Goal: Obtain resource: Obtain resource

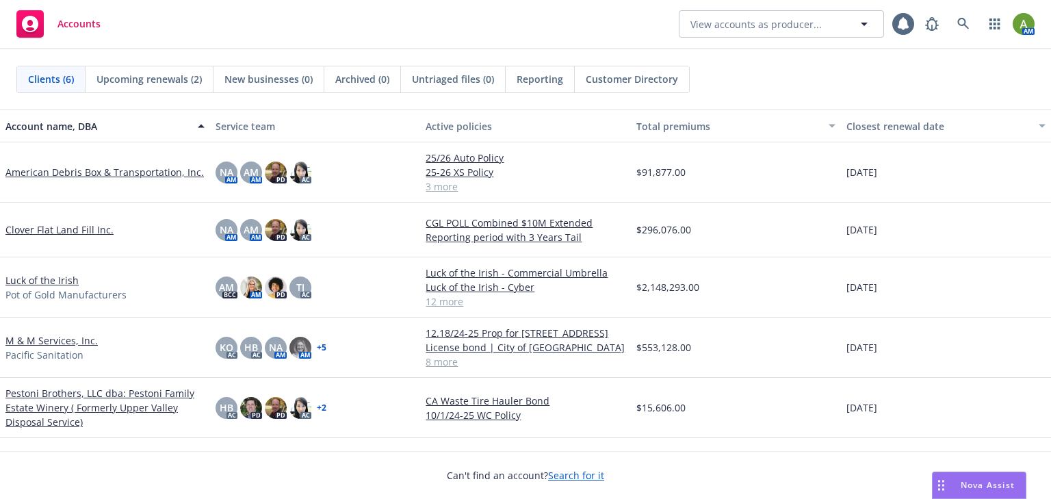
click at [75, 341] on link "M & M Services, Inc." at bounding box center [51, 340] width 92 height 14
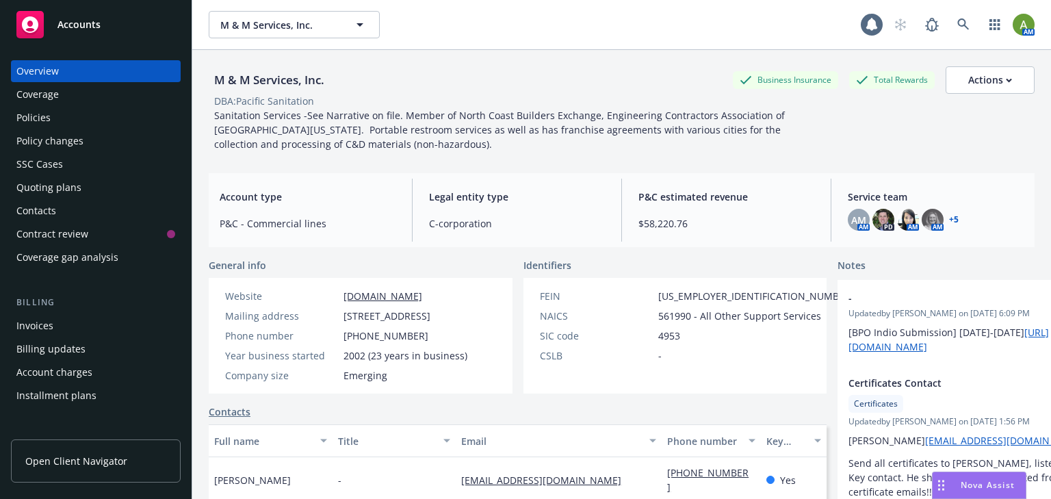
scroll to position [164, 0]
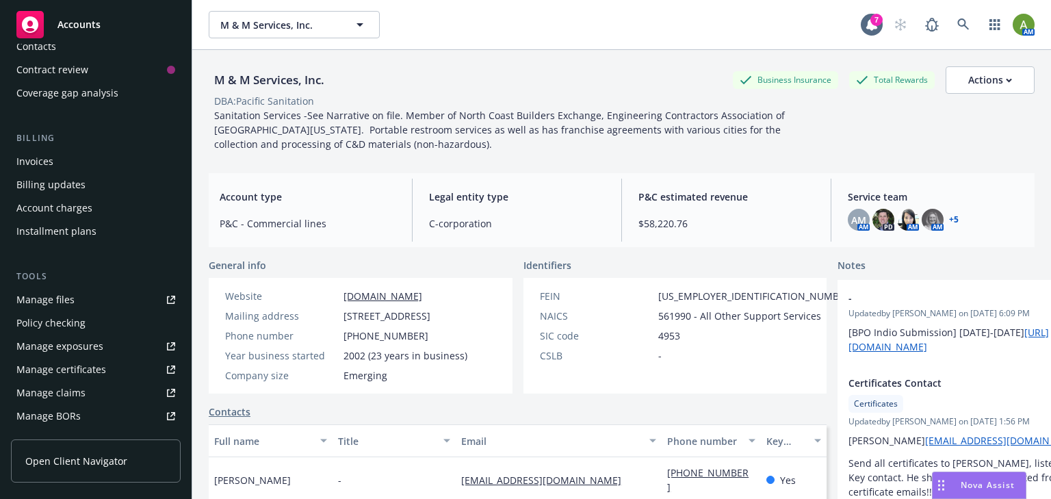
click at [63, 301] on div "Manage files" at bounding box center [45, 300] width 58 height 22
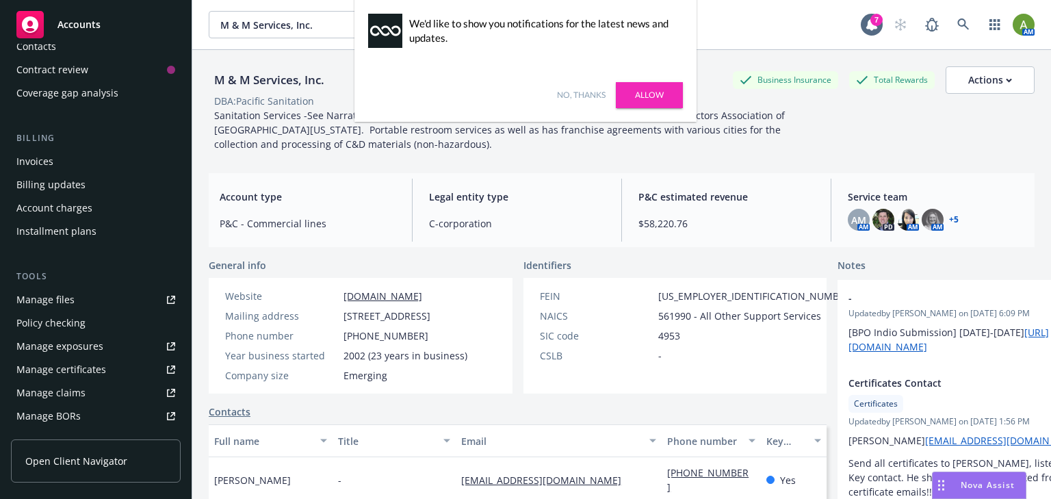
click at [583, 96] on link "No, thanks" at bounding box center [581, 95] width 49 height 12
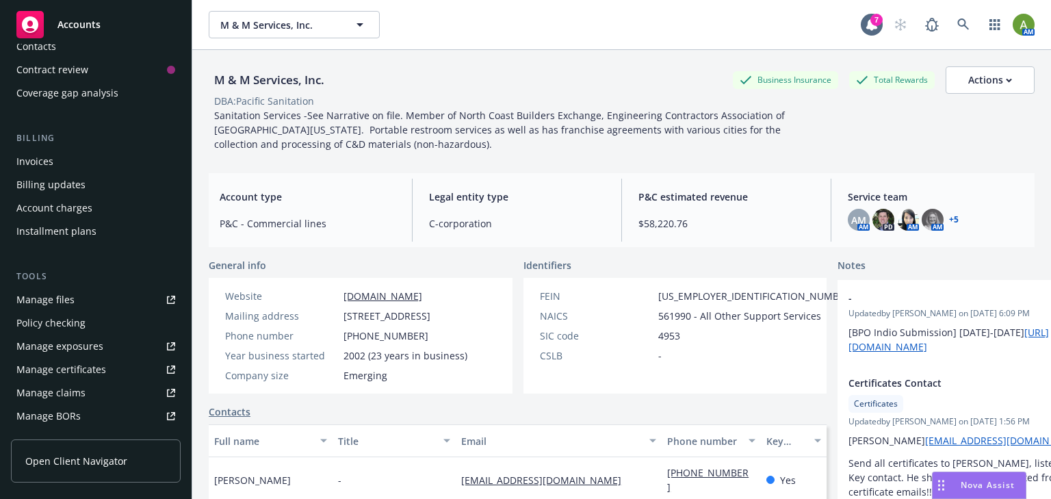
click at [51, 306] on div "Manage files" at bounding box center [45, 300] width 58 height 22
click at [40, 309] on div "Manage files" at bounding box center [45, 300] width 58 height 22
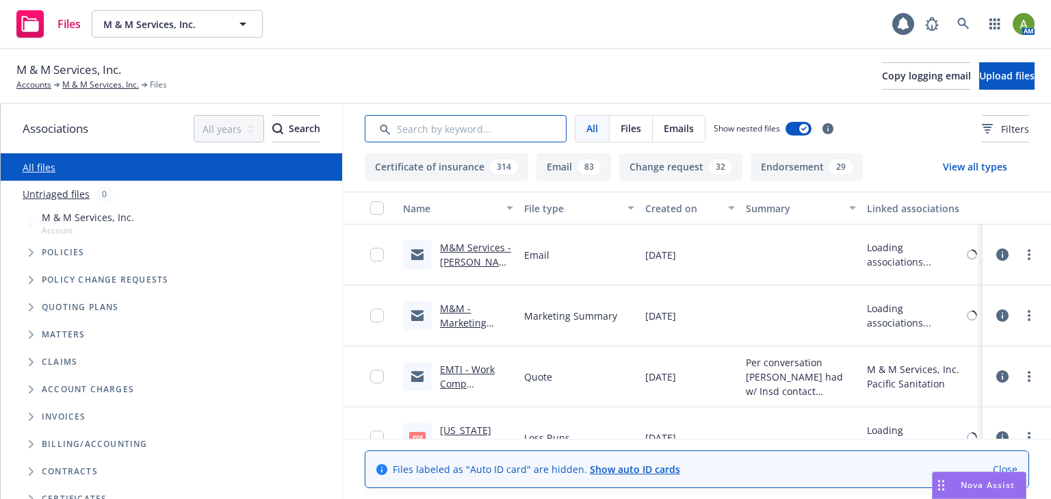
click at [423, 127] on input "Search by keyword..." at bounding box center [466, 128] width 202 height 27
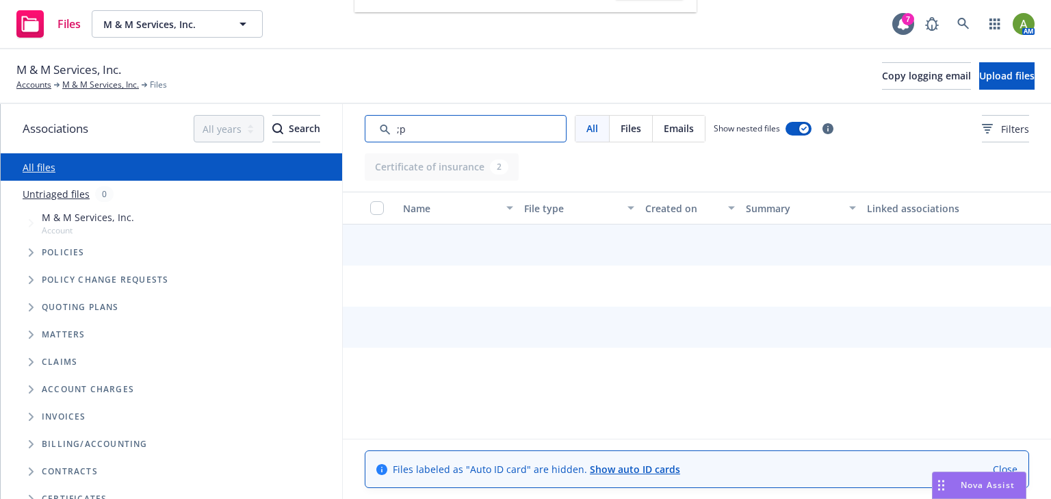
type input ";"
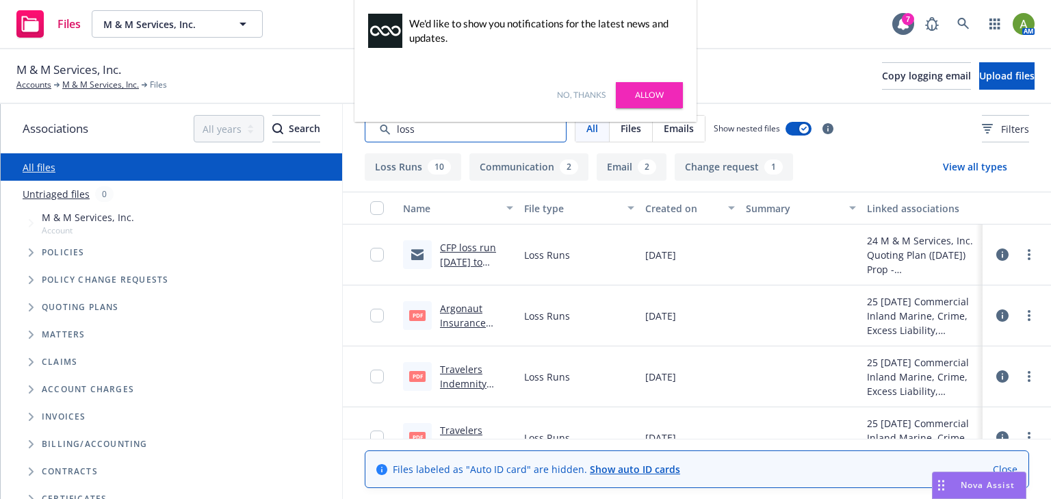
type input "loss"
click at [457, 248] on link "CFP loss run 2022 to 2023.msg" at bounding box center [468, 262] width 56 height 42
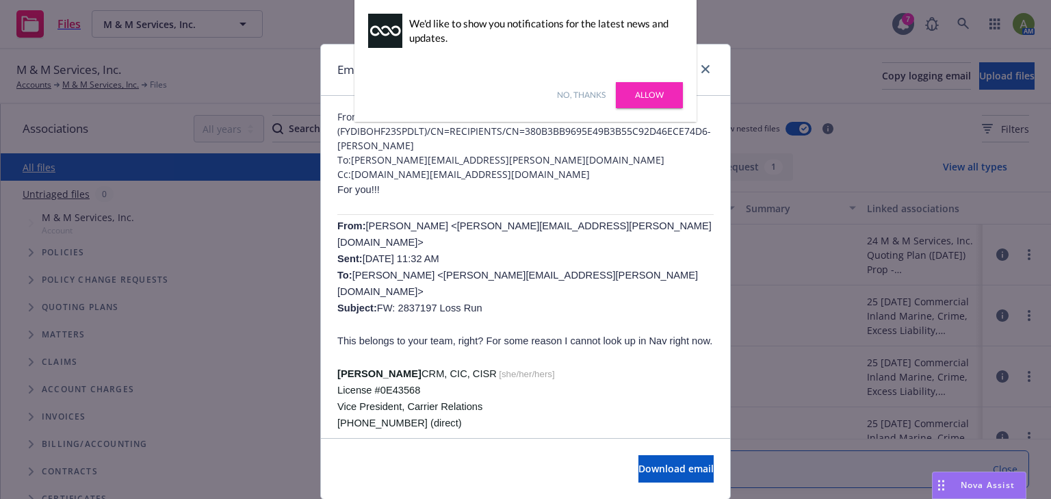
scroll to position [55, 0]
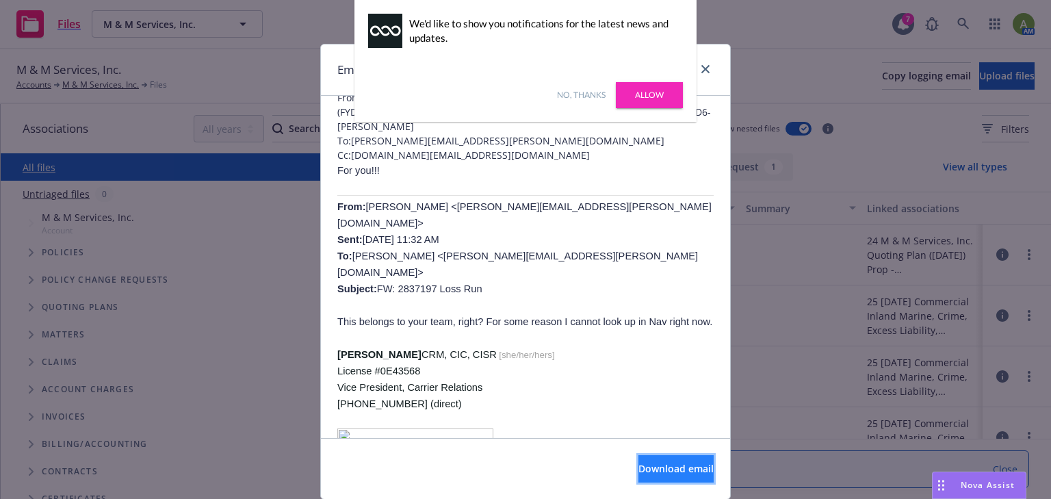
click at [638, 467] on span "Download email" at bounding box center [675, 468] width 75 height 13
click at [591, 93] on link "No, thanks" at bounding box center [581, 95] width 49 height 12
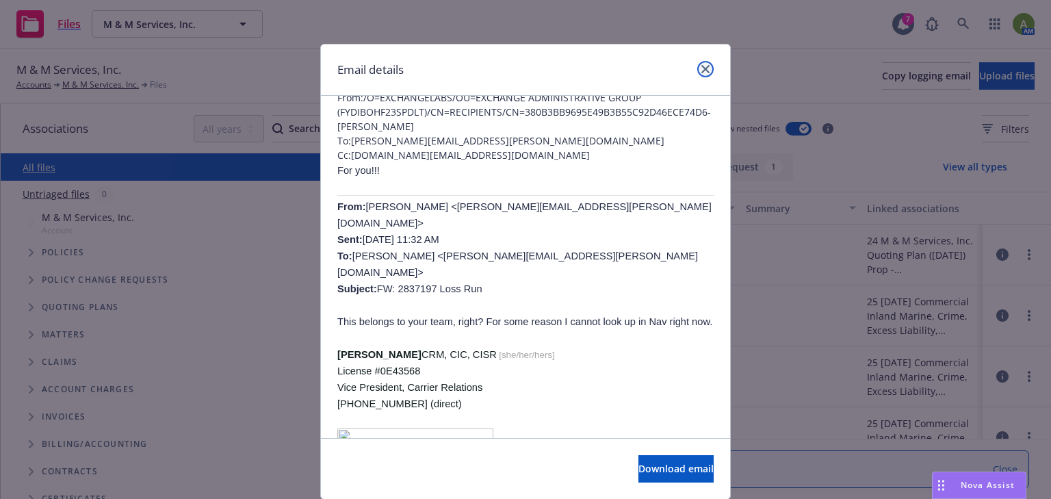
click at [701, 66] on icon "close" at bounding box center [705, 69] width 8 height 8
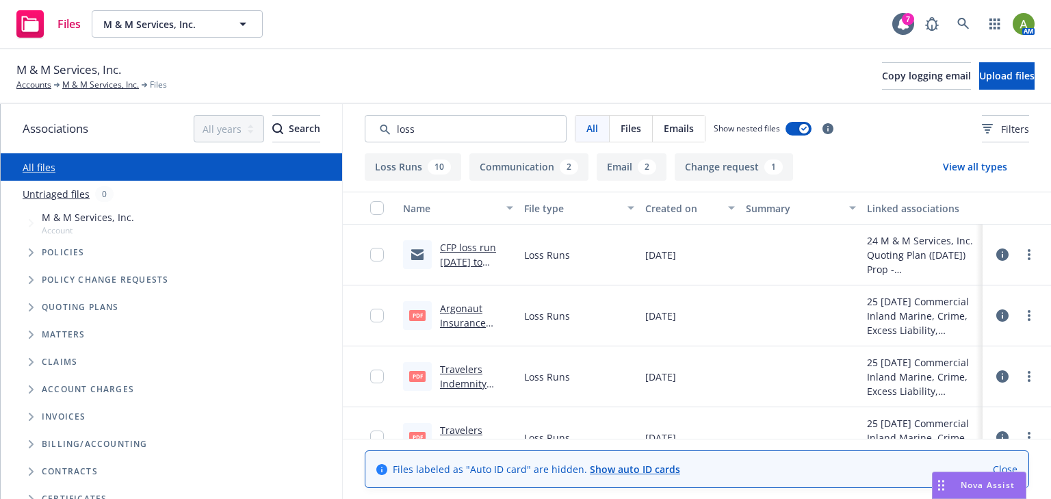
click at [79, 250] on span "Policies" at bounding box center [63, 252] width 43 height 8
click at [34, 252] on icon "Tree Example" at bounding box center [31, 252] width 5 height 8
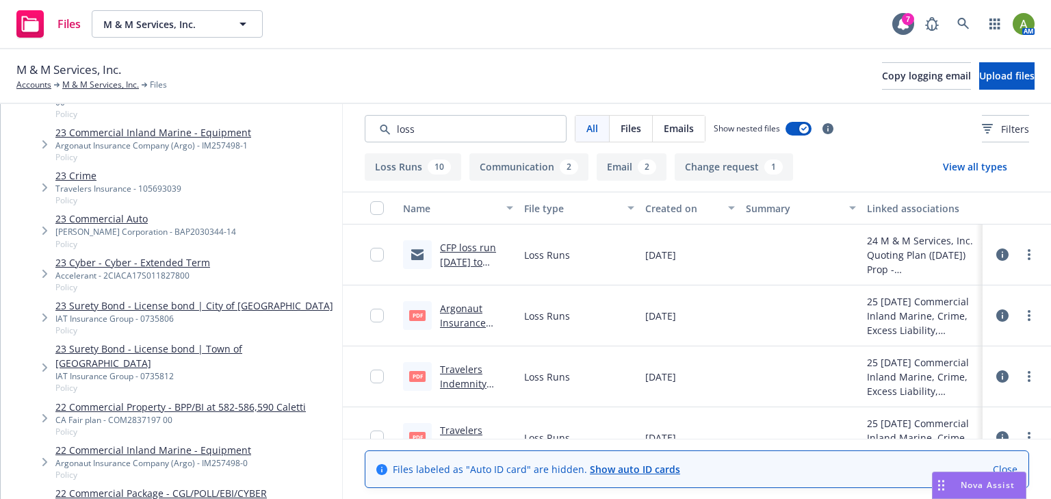
scroll to position [876, 0]
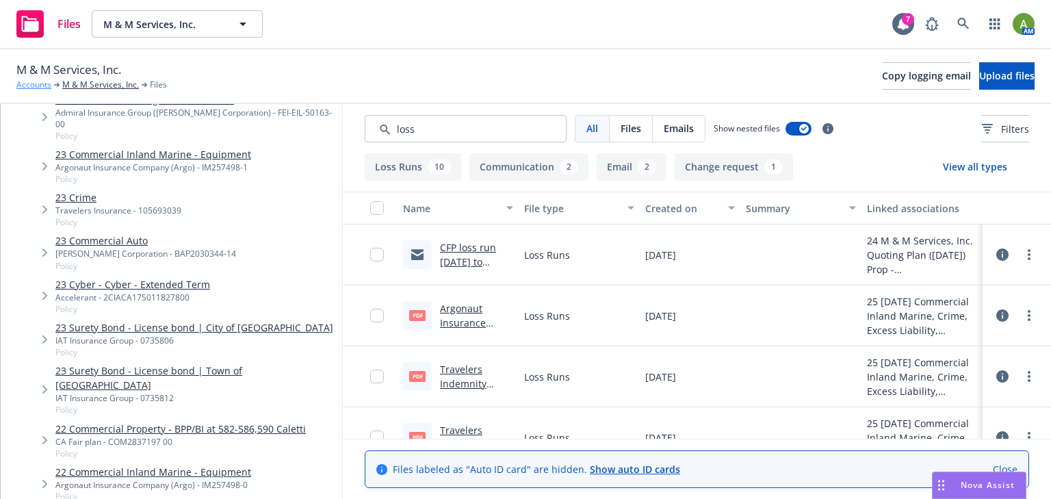
click at [32, 84] on link "Accounts" at bounding box center [33, 85] width 35 height 12
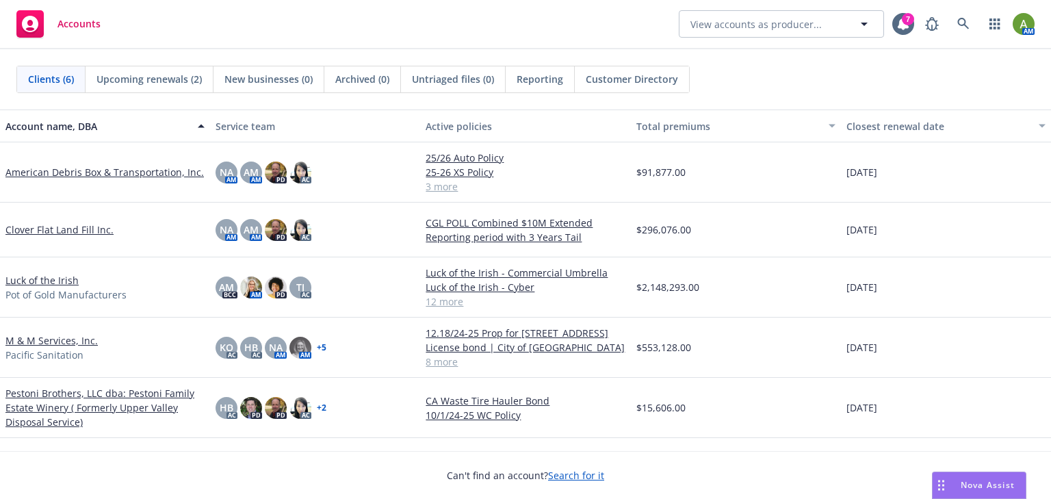
click at [59, 345] on link "M & M Services, Inc." at bounding box center [51, 340] width 92 height 14
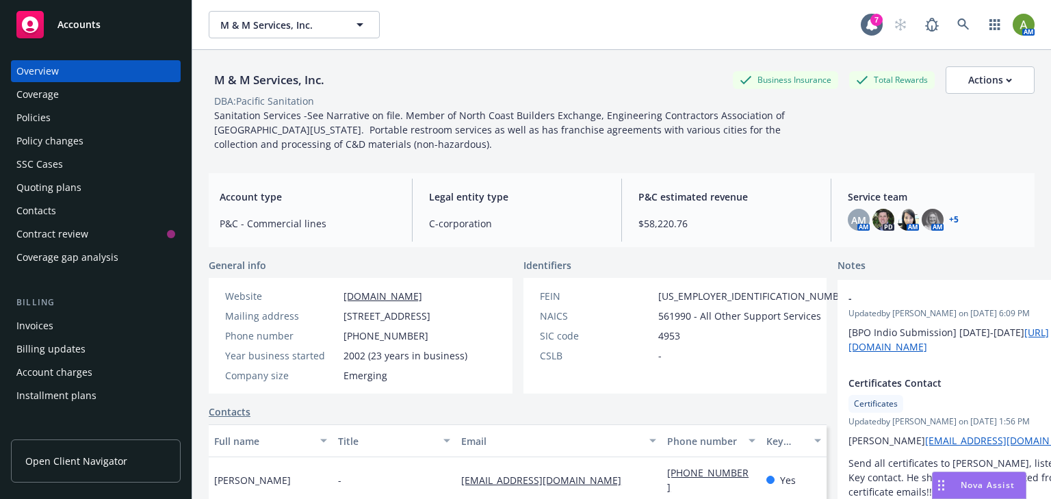
click at [37, 109] on div "Policies" at bounding box center [33, 118] width 34 height 22
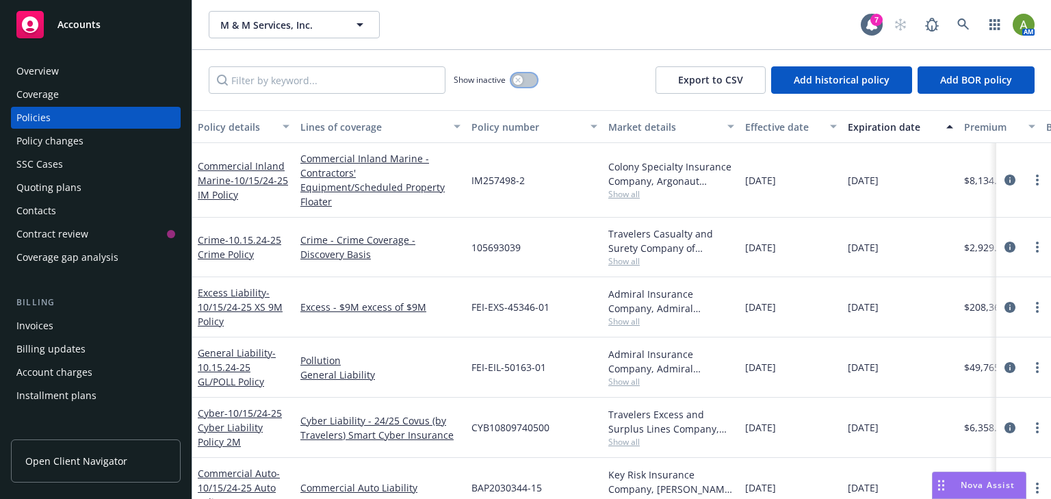
click at [531, 81] on button "button" at bounding box center [524, 80] width 26 height 14
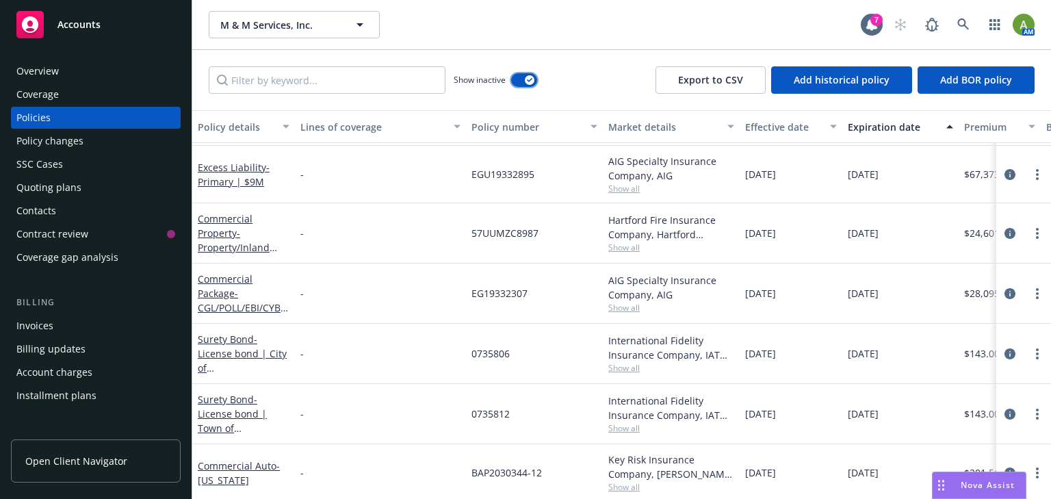
scroll to position [602, 0]
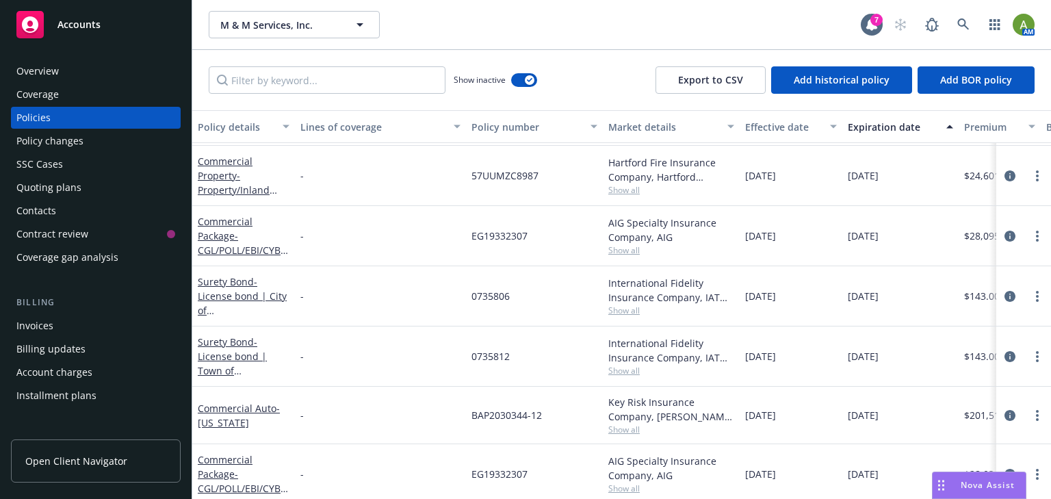
click at [830, 128] on icon "button" at bounding box center [833, 126] width 7 height 4
click at [772, 127] on div "Effective date" at bounding box center [783, 127] width 77 height 14
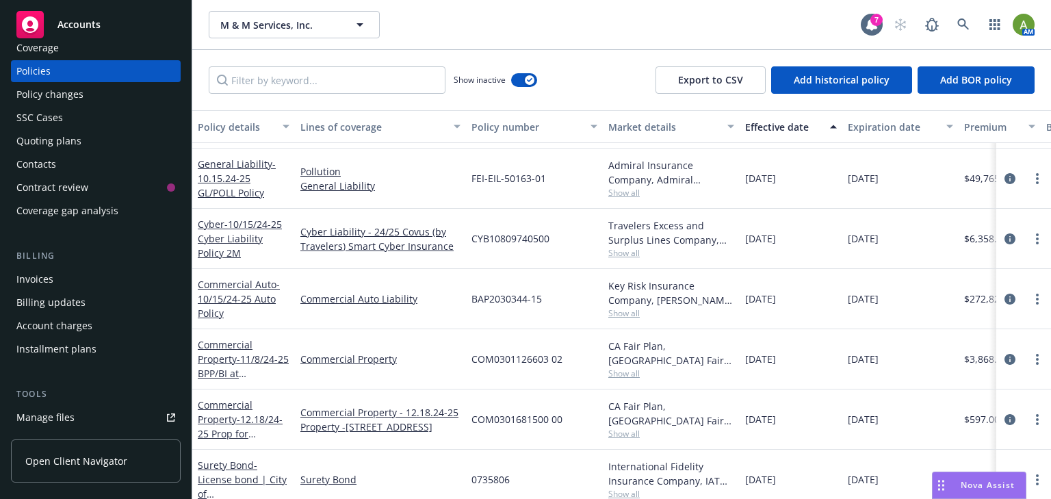
scroll to position [109, 0]
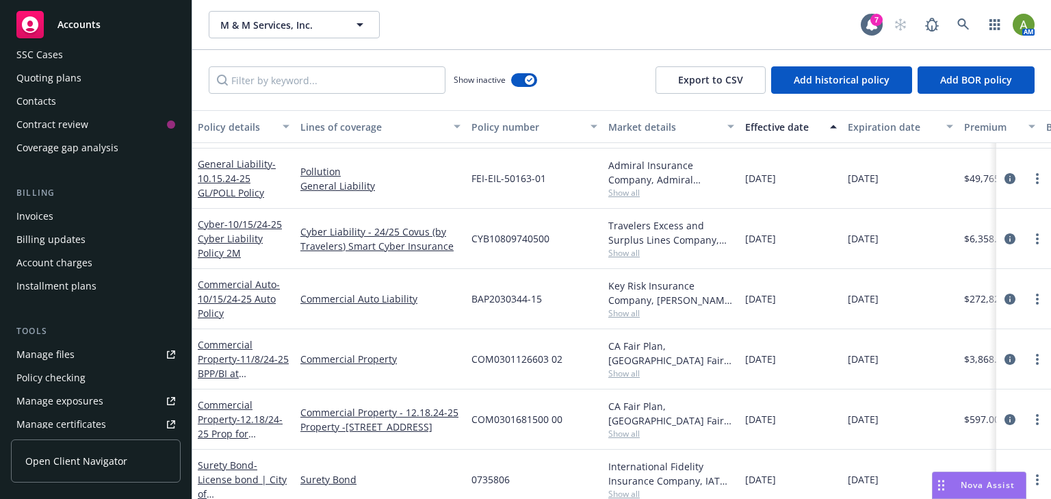
click at [40, 352] on div "Manage files" at bounding box center [45, 354] width 58 height 22
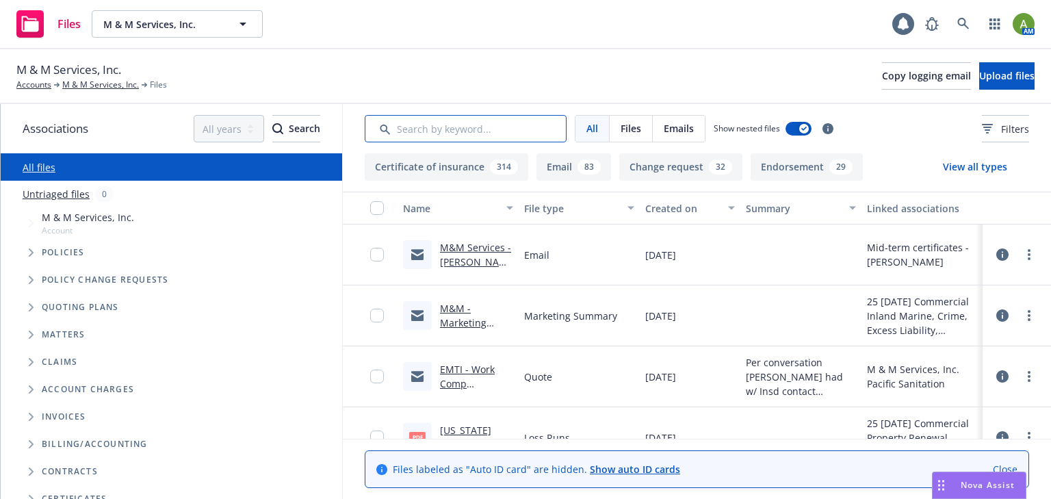
click at [430, 133] on input "Search by keyword..." at bounding box center [466, 128] width 202 height 27
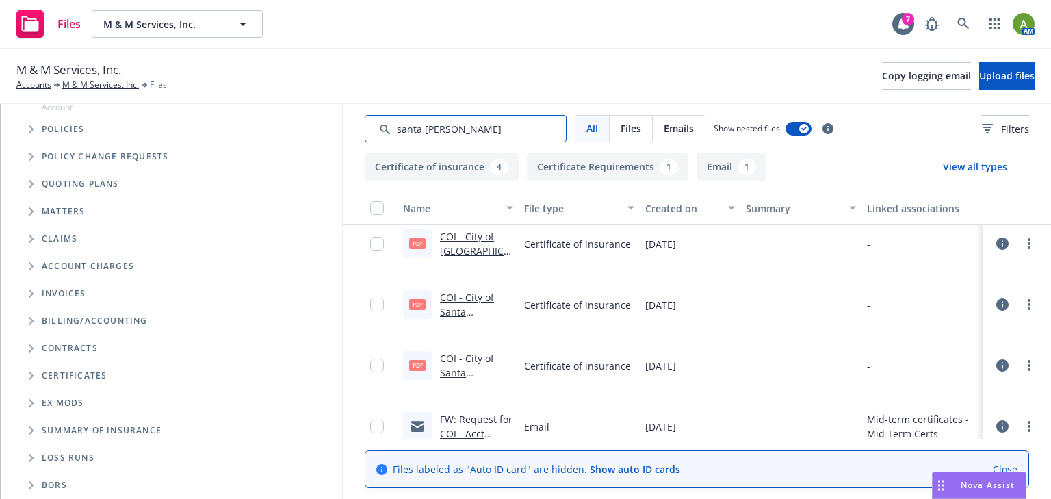
scroll to position [150, 0]
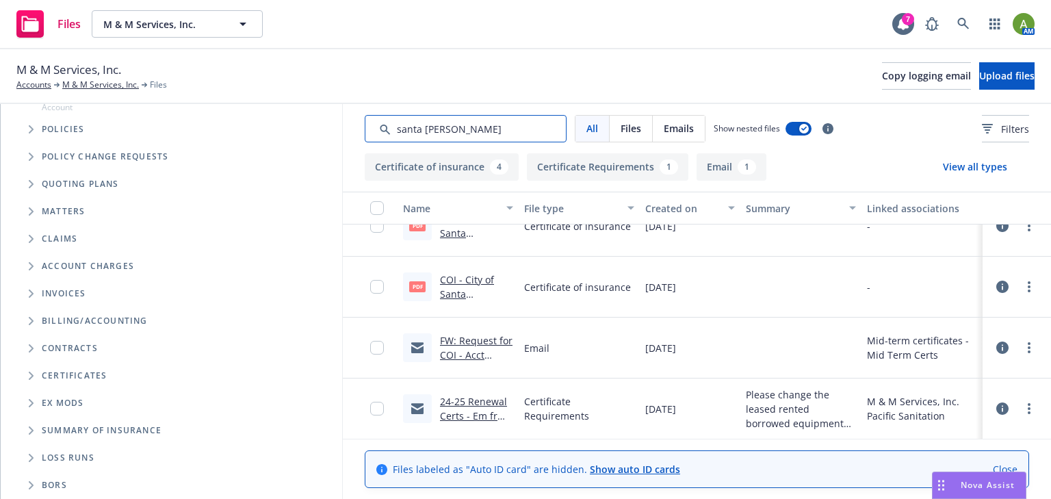
type input "santa rosa"
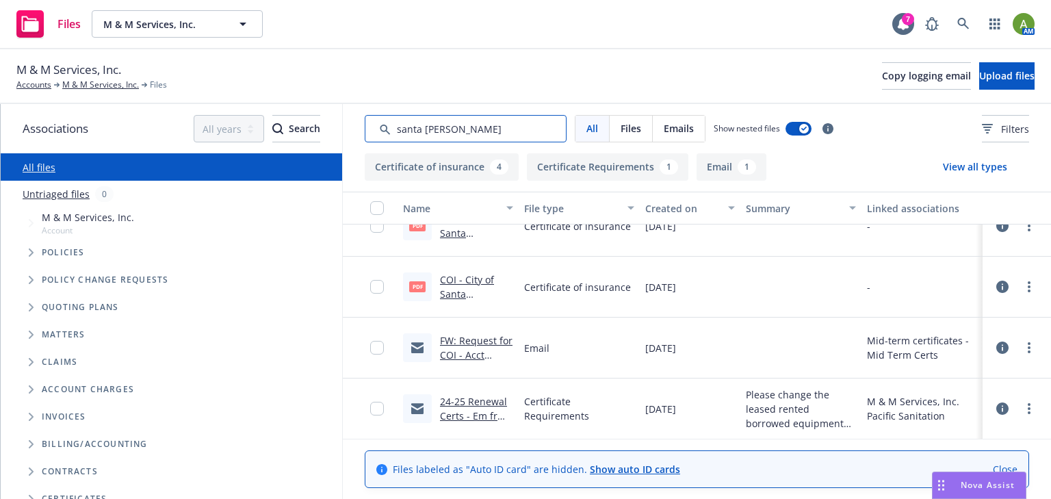
scroll to position [0, 0]
click at [77, 85] on link "M & M Services, Inc." at bounding box center [100, 85] width 77 height 12
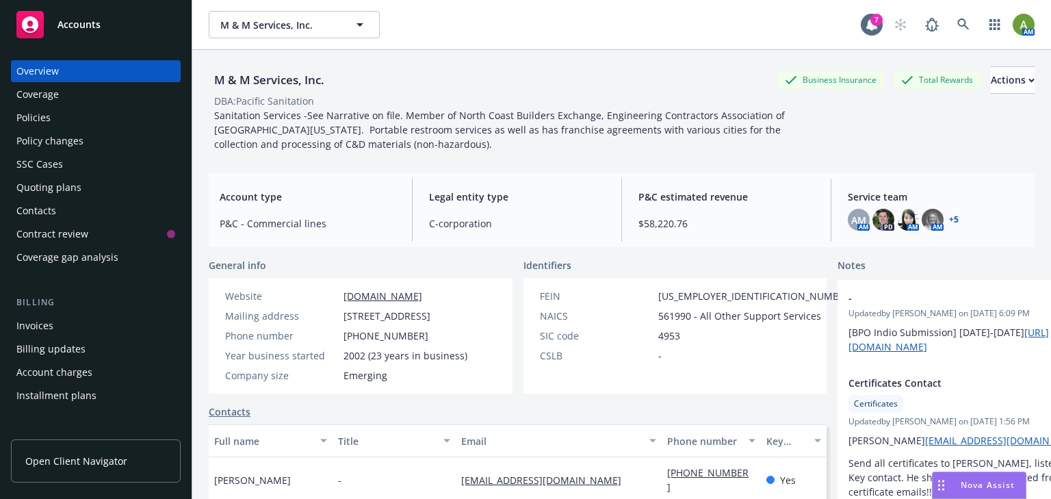
click at [46, 118] on div "Policies" at bounding box center [33, 118] width 34 height 22
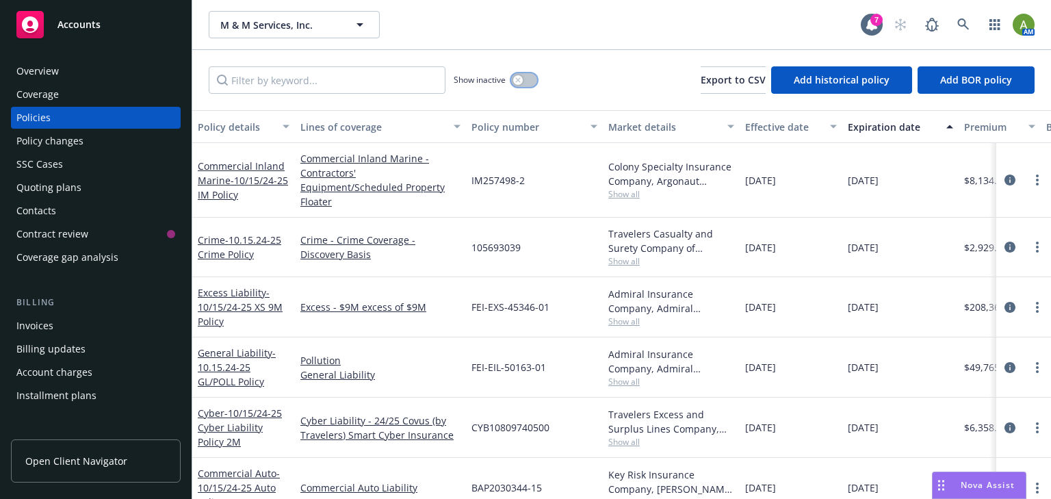
click at [525, 79] on button "button" at bounding box center [524, 80] width 26 height 14
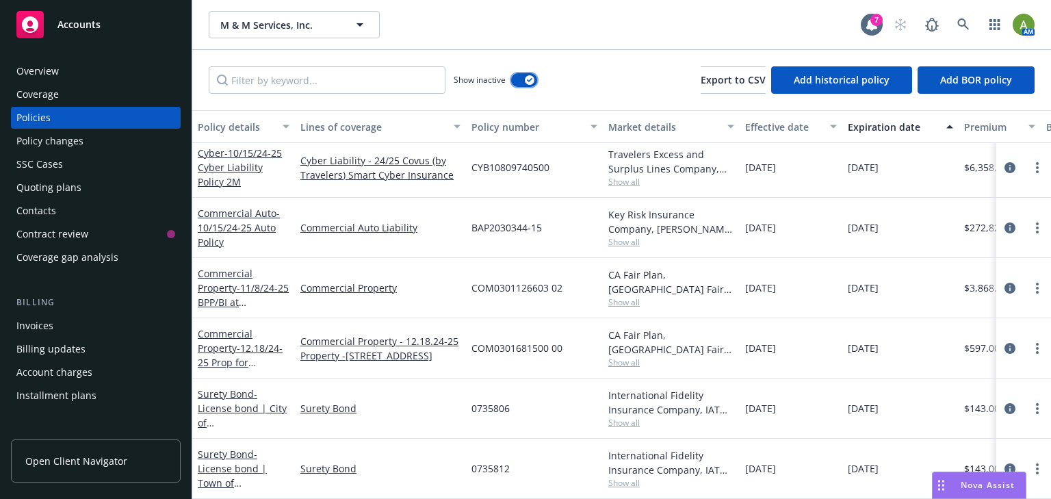
scroll to position [2426, 0]
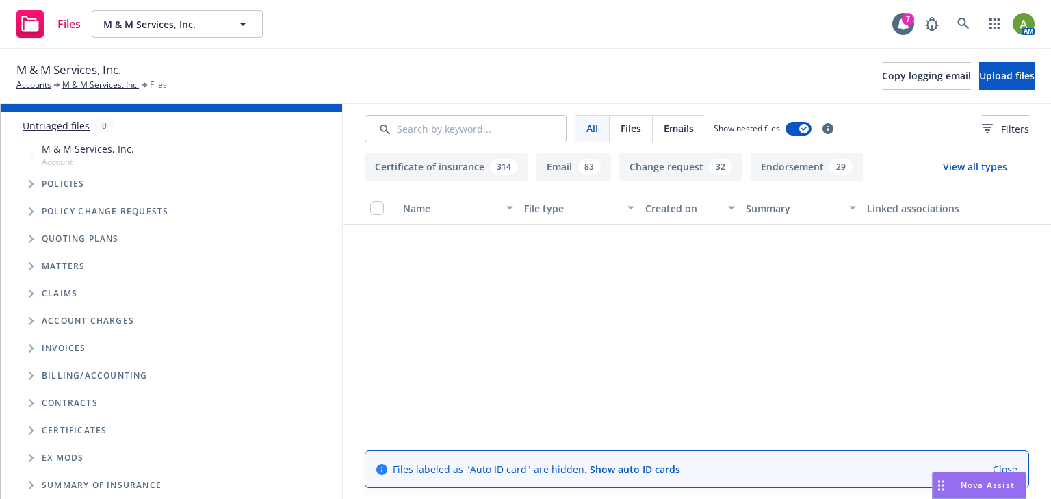
scroll to position [35906, 0]
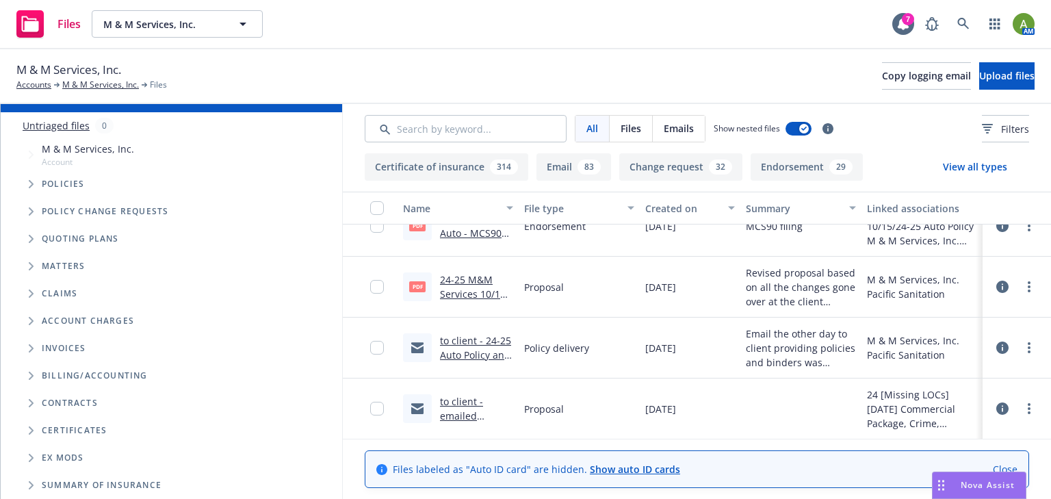
click at [451, 410] on link "to client -emailed 10/15/24-25 updated proposal .msg" at bounding box center [472, 430] width 65 height 70
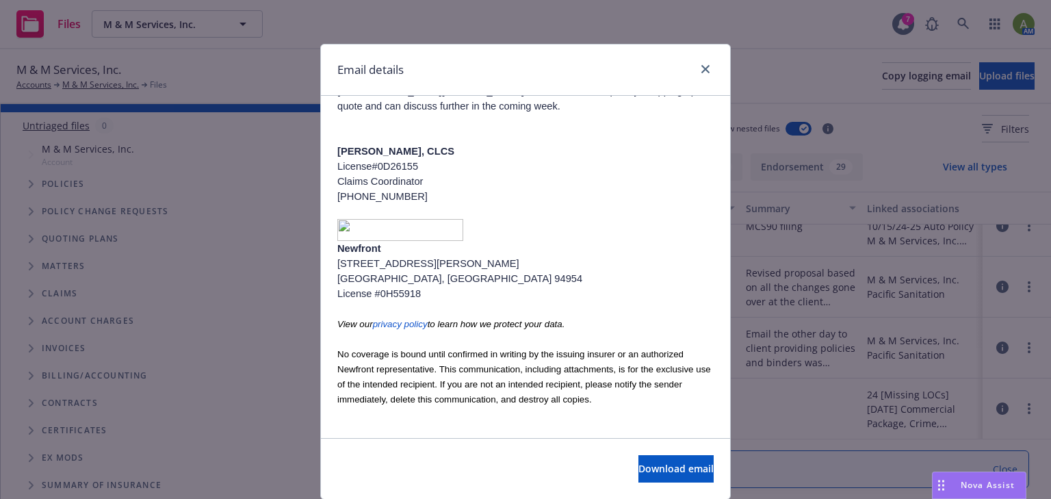
scroll to position [930, 0]
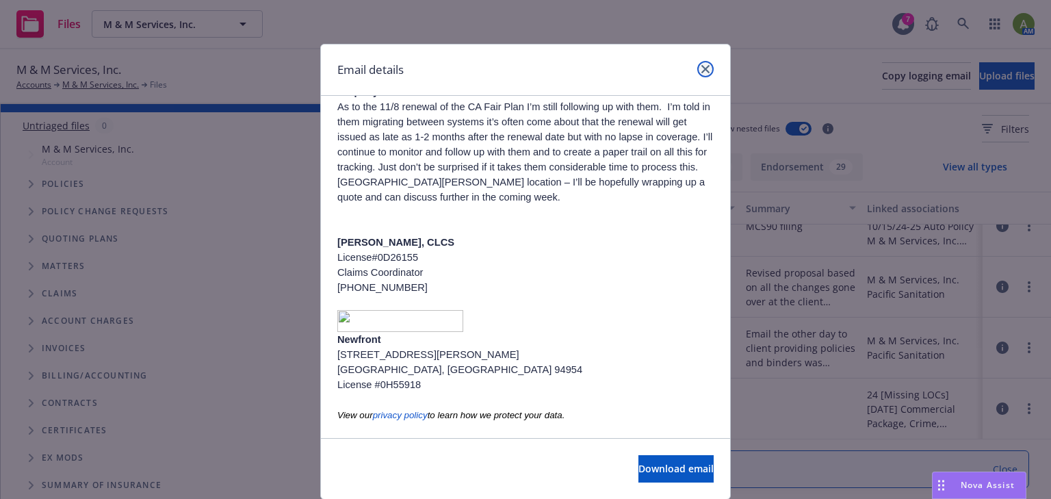
click at [699, 74] on link "close" at bounding box center [705, 69] width 16 height 16
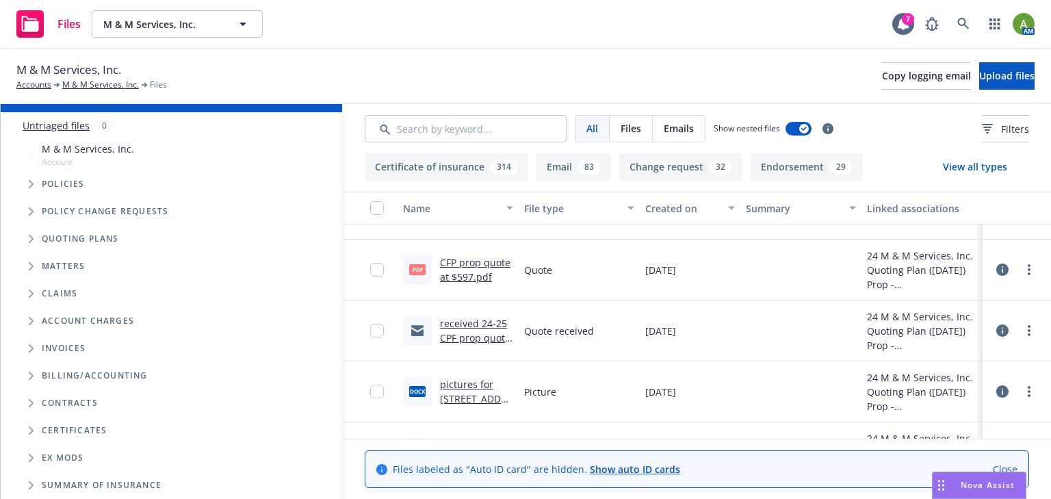
scroll to position [31528, 0]
click at [471, 334] on link "received 24-25 CPF prop quote at $597.msg" at bounding box center [475, 338] width 70 height 42
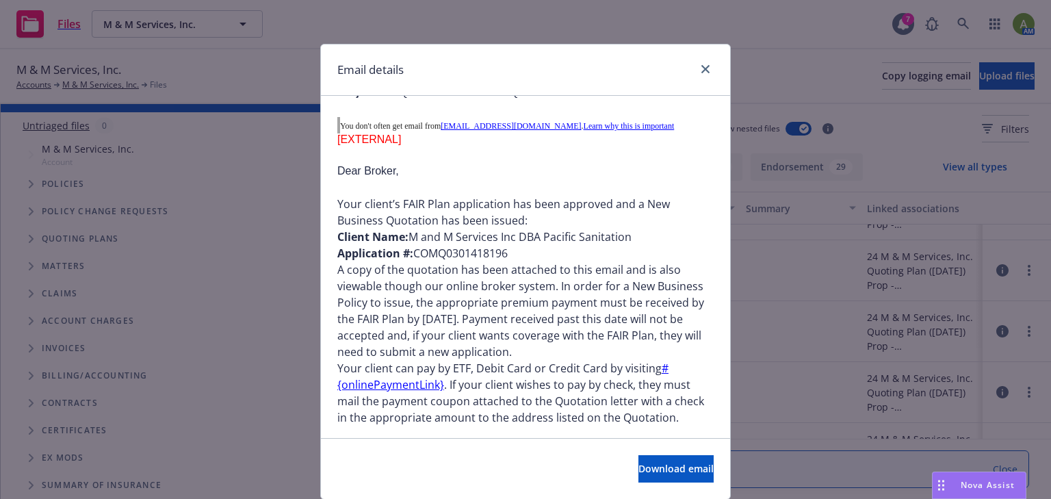
scroll to position [274, 0]
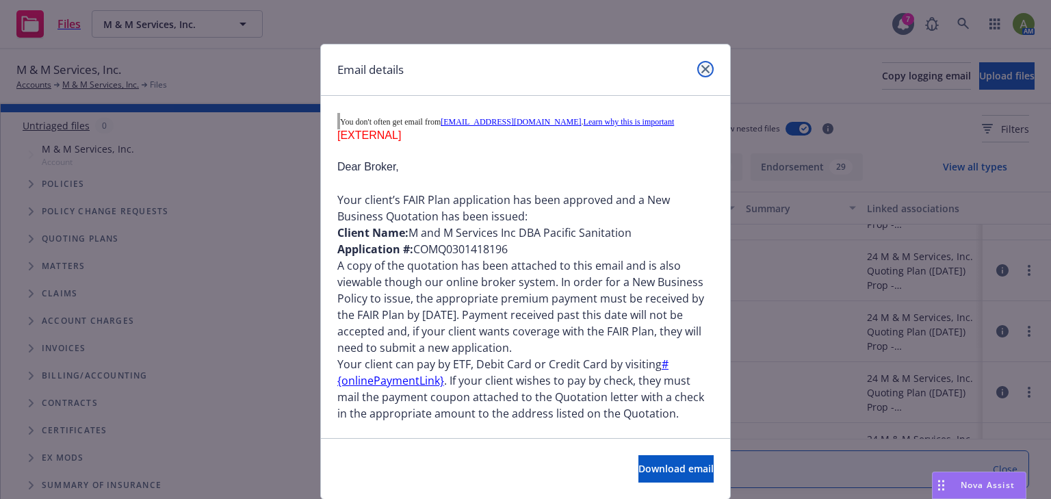
click at [705, 76] on link "close" at bounding box center [705, 69] width 16 height 16
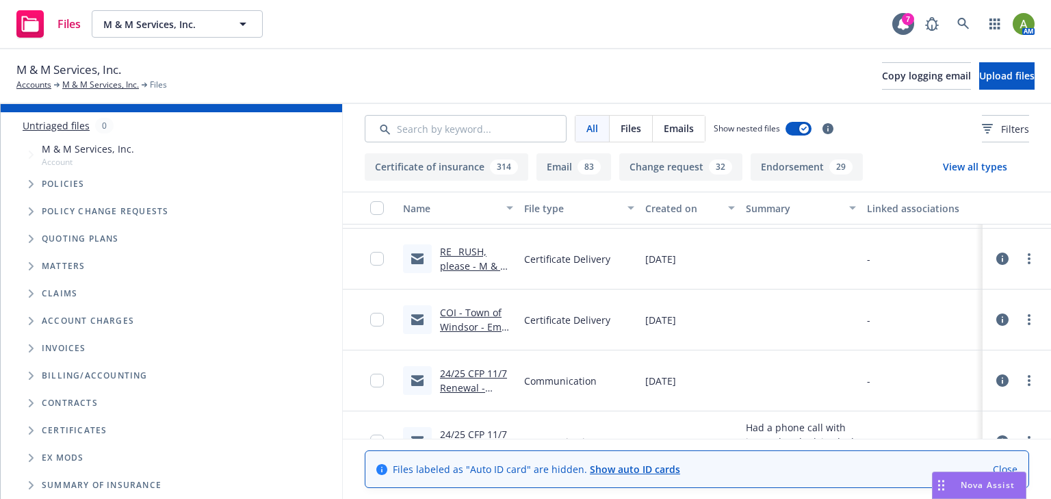
scroll to position [32075, 0]
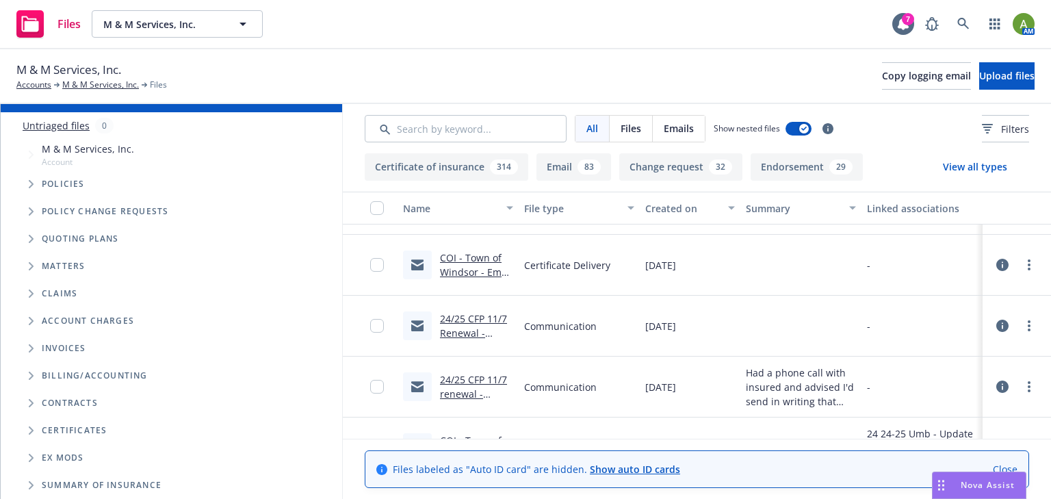
click at [481, 313] on link "24/25 CFP 11/7 Renewal - update to insd per phone call with CFP to fix the rene…" at bounding box center [474, 361] width 68 height 99
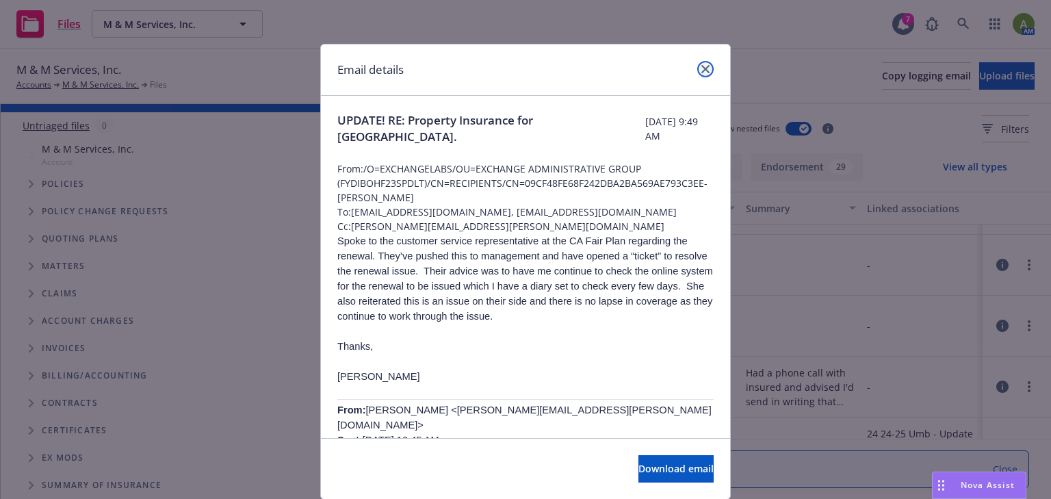
click at [701, 70] on icon "close" at bounding box center [705, 69] width 8 height 8
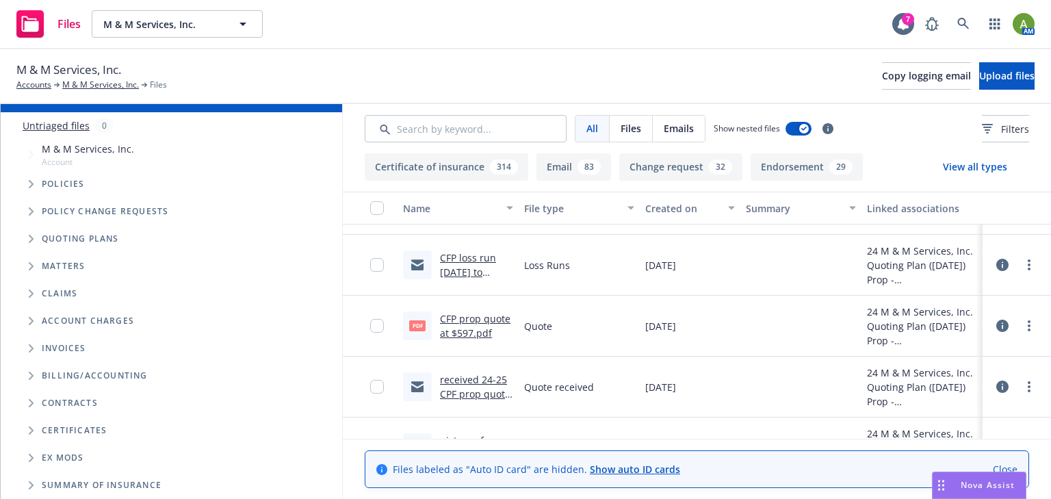
scroll to position [31419, 0]
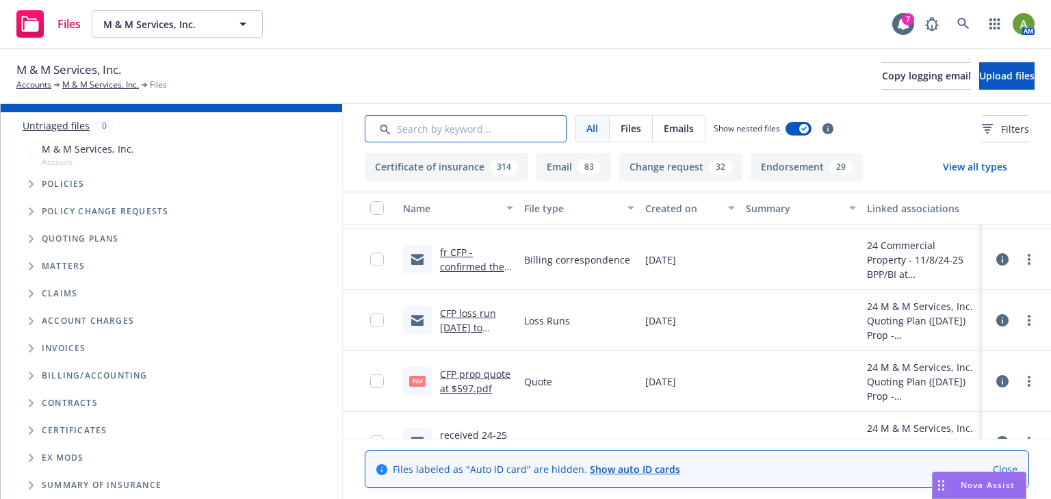
click at [443, 133] on input "Search by keyword..." at bounding box center [466, 128] width 202 height 27
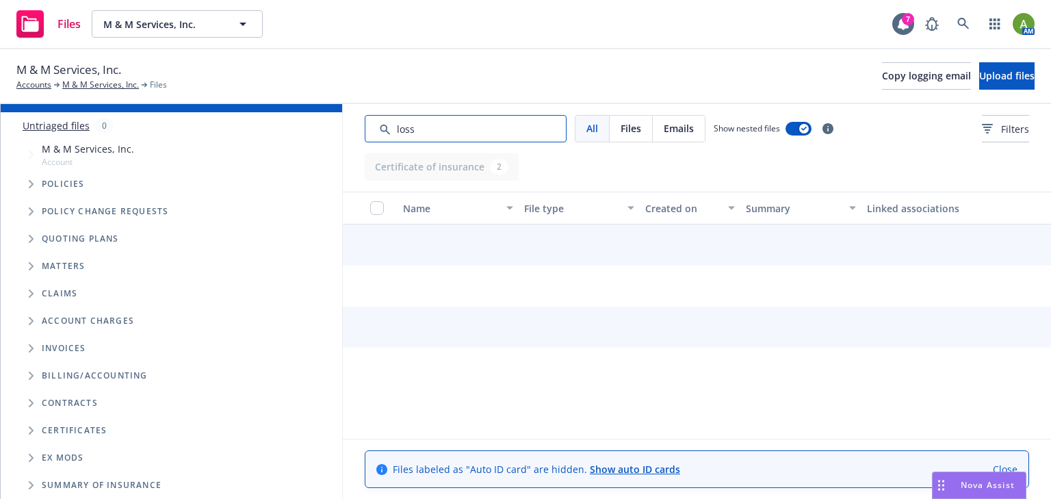
scroll to position [0, 0]
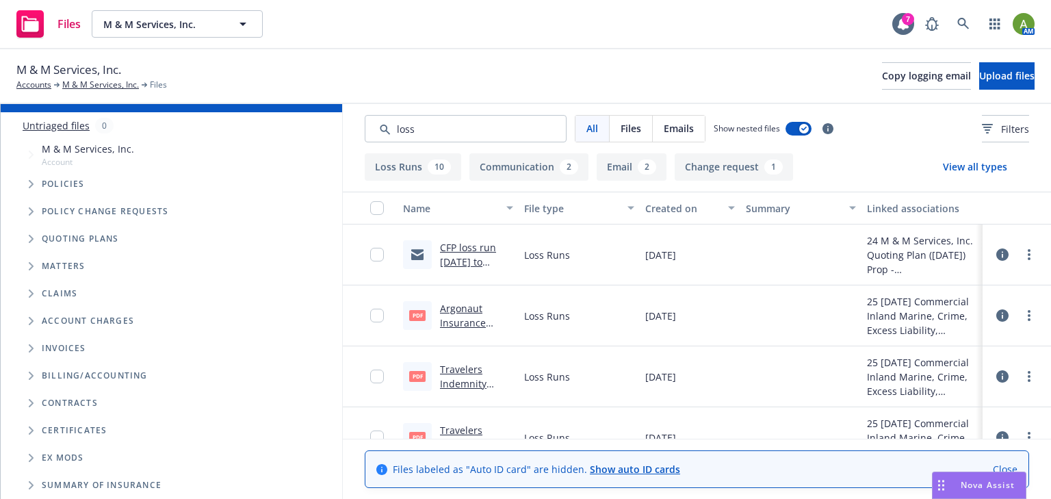
click at [461, 253] on link "CFP loss run 2022 to 2023.msg" at bounding box center [468, 262] width 56 height 42
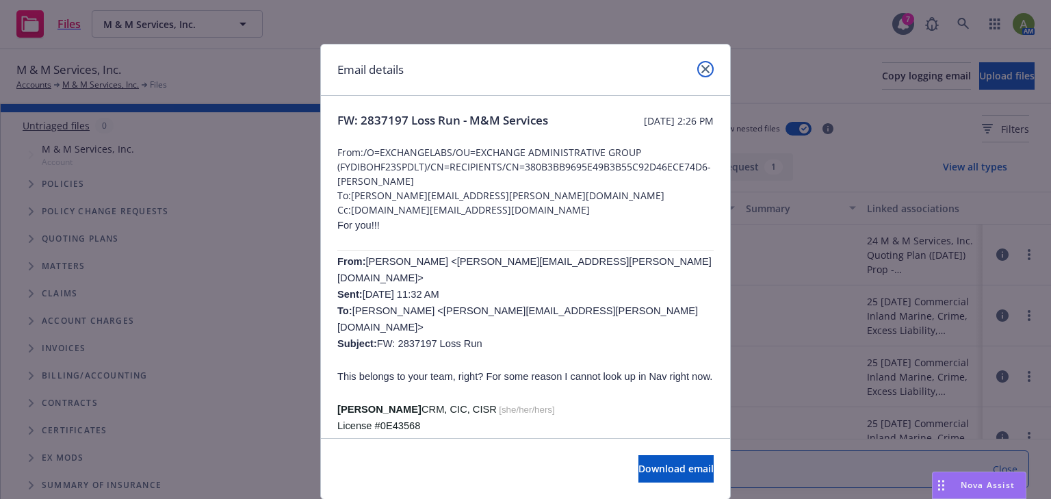
click at [704, 70] on icon "close" at bounding box center [705, 69] width 8 height 8
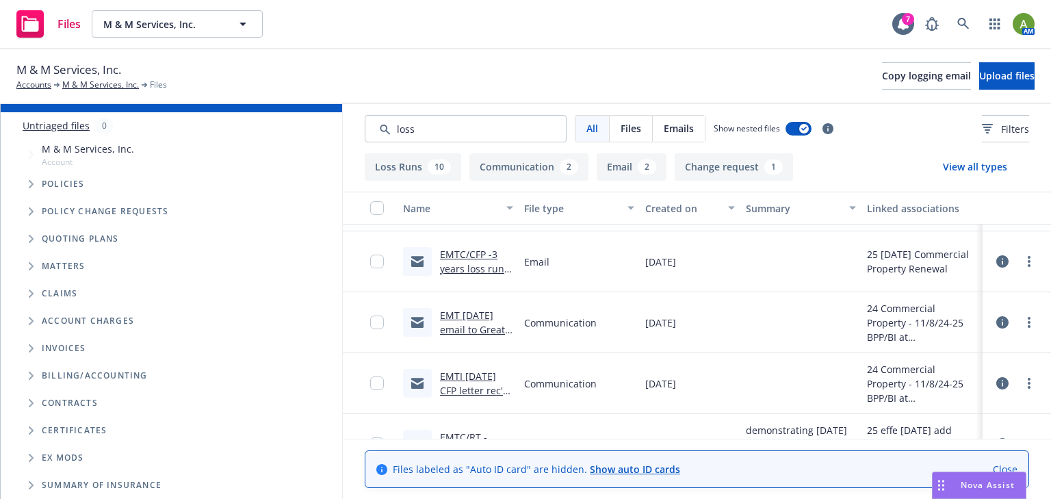
scroll to position [692, 0]
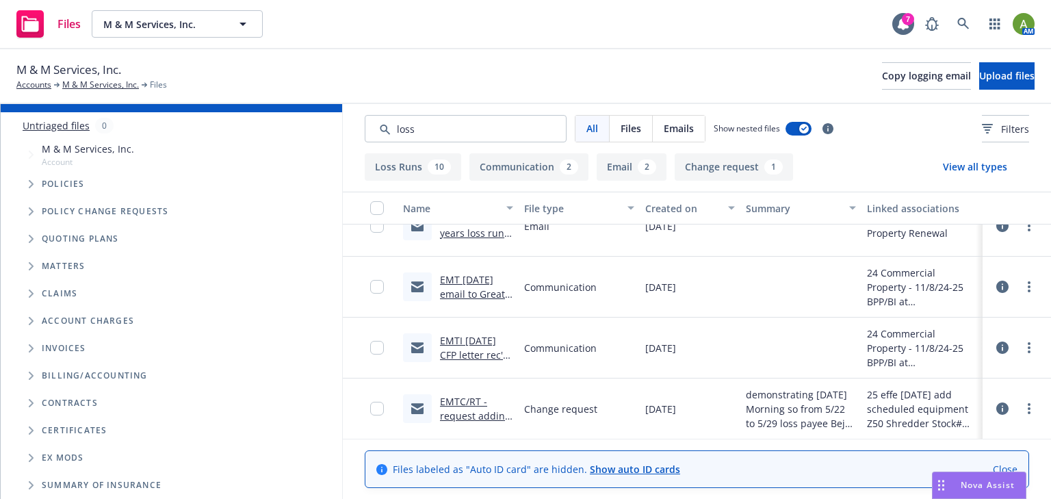
click at [469, 352] on link "EMTI 02/17/25 CFP letter rec'd by insured about request to add Loss Payee to po…" at bounding box center [474, 383] width 69 height 99
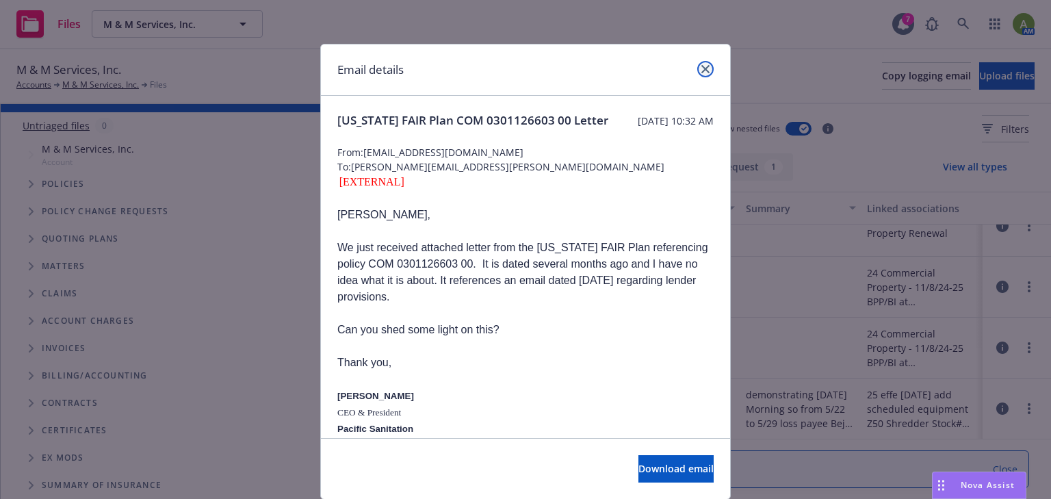
click at [707, 67] on link "close" at bounding box center [705, 69] width 16 height 16
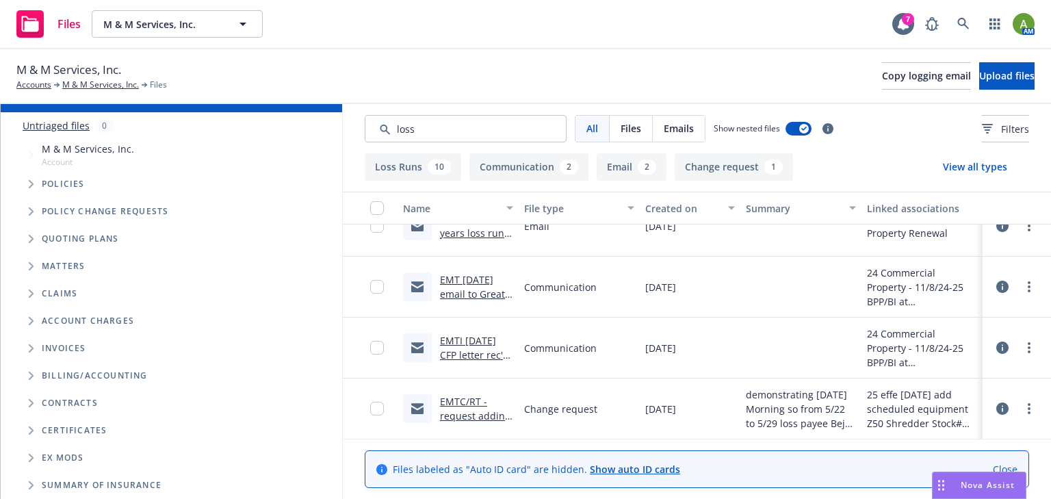
click at [476, 413] on link "EMTC/RT -request adding the leased equipment of Z50 Shredder, stock# Z017728, S…" at bounding box center [475, 466] width 70 height 142
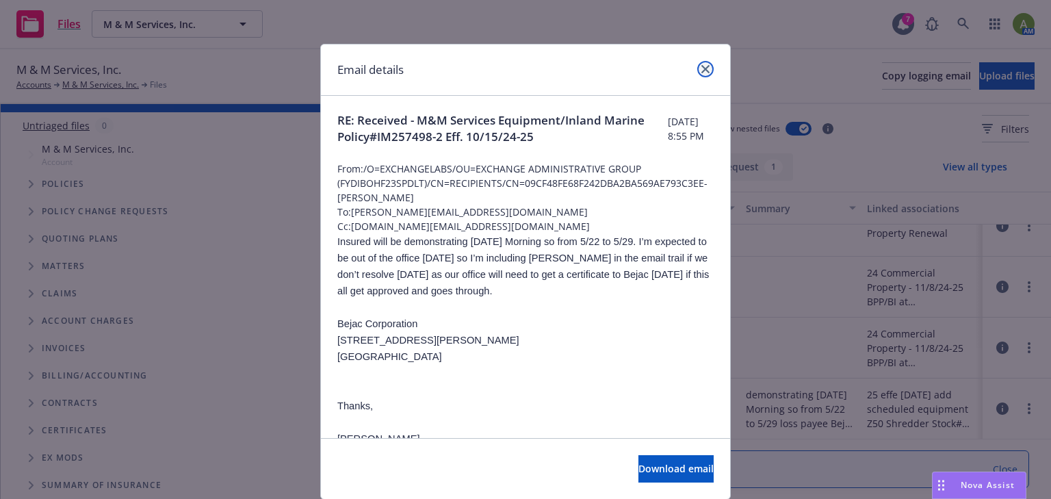
click at [701, 72] on icon "close" at bounding box center [705, 69] width 8 height 8
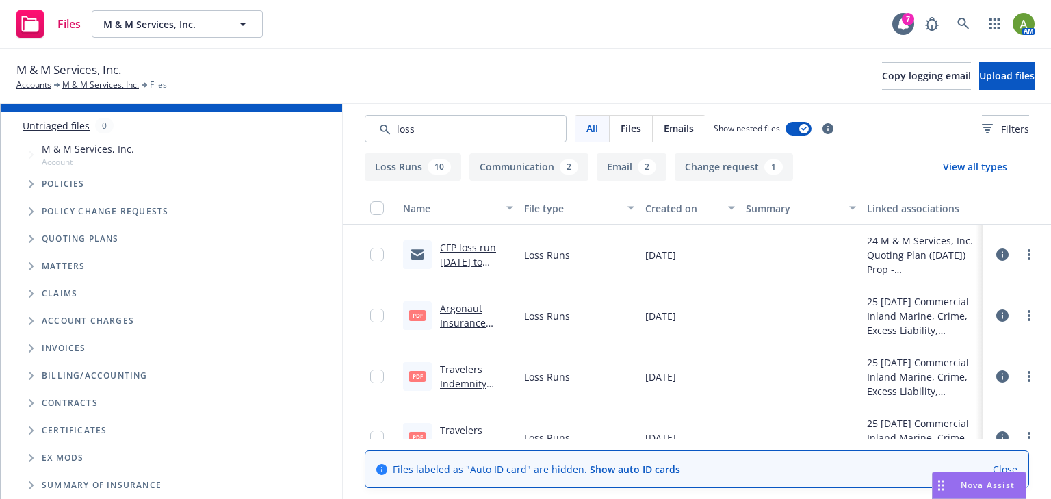
scroll to position [0, 0]
drag, startPoint x: 440, startPoint y: 131, endPoint x: 338, endPoint y: 148, distance: 103.3
click at [345, 142] on div "All Files Emails Show nested files Filters" at bounding box center [697, 128] width 708 height 49
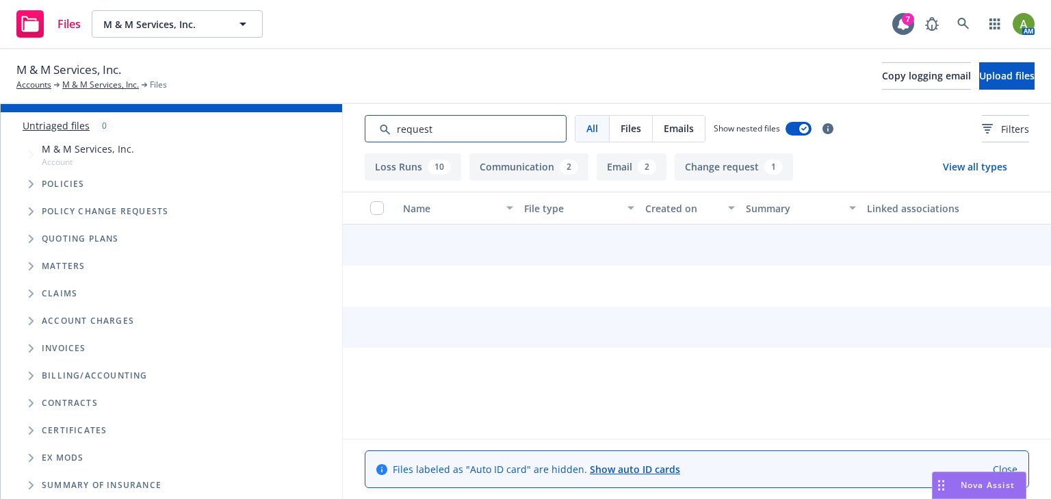
type input "request"
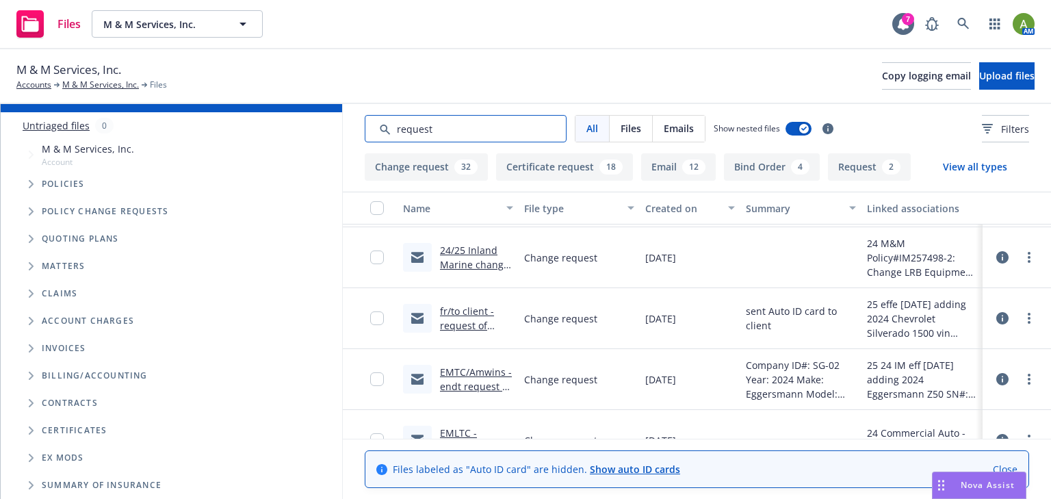
scroll to position [657, 0]
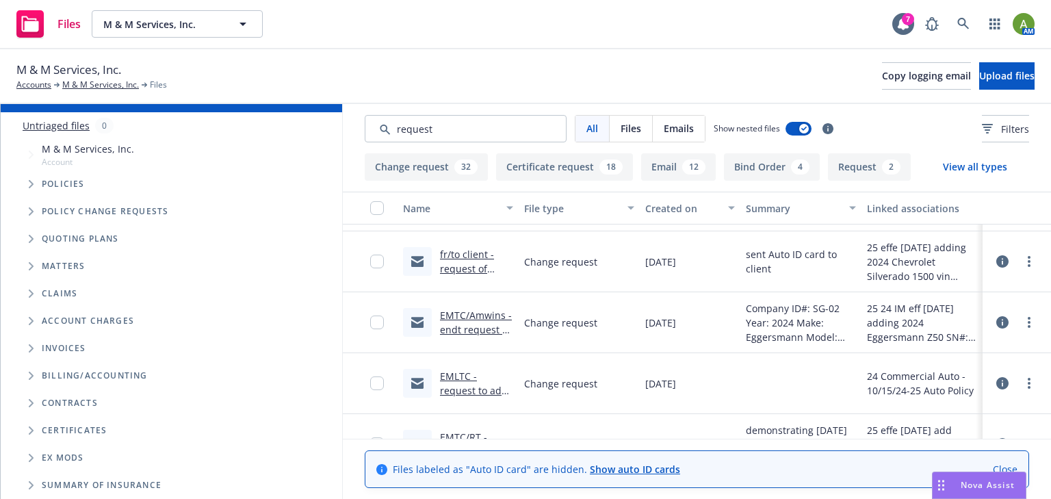
click at [34, 241] on icon "Tree Example" at bounding box center [31, 239] width 5 height 8
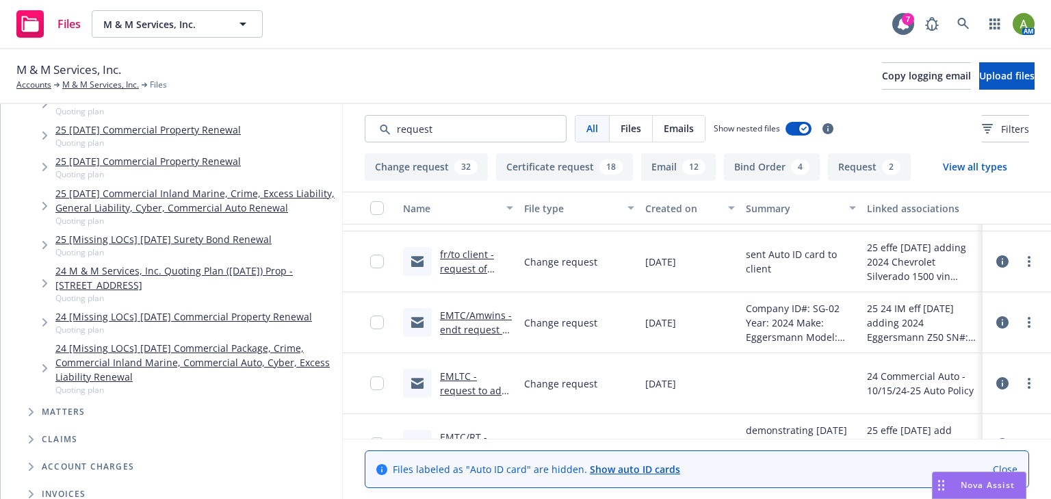
scroll to position [233, 0]
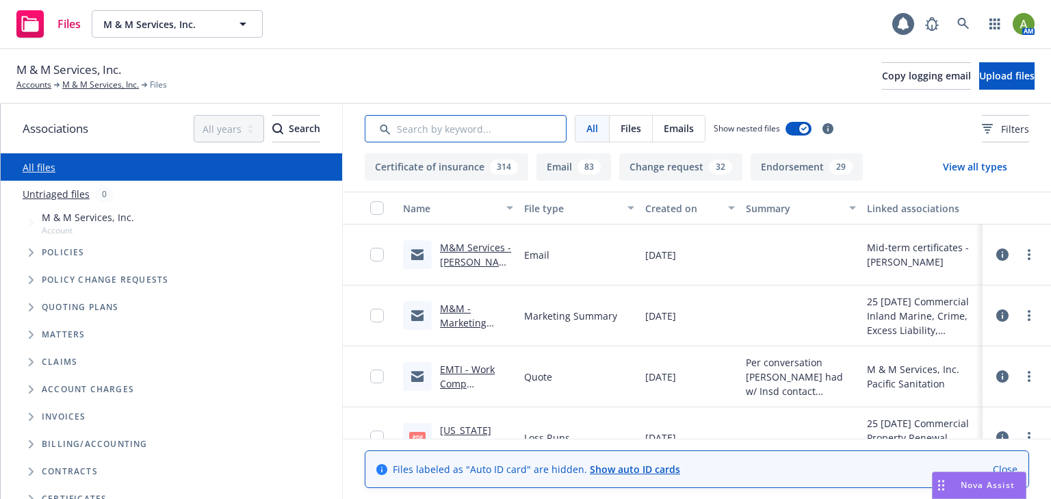
click at [430, 126] on input "Search by keyword..." at bounding box center [466, 128] width 202 height 27
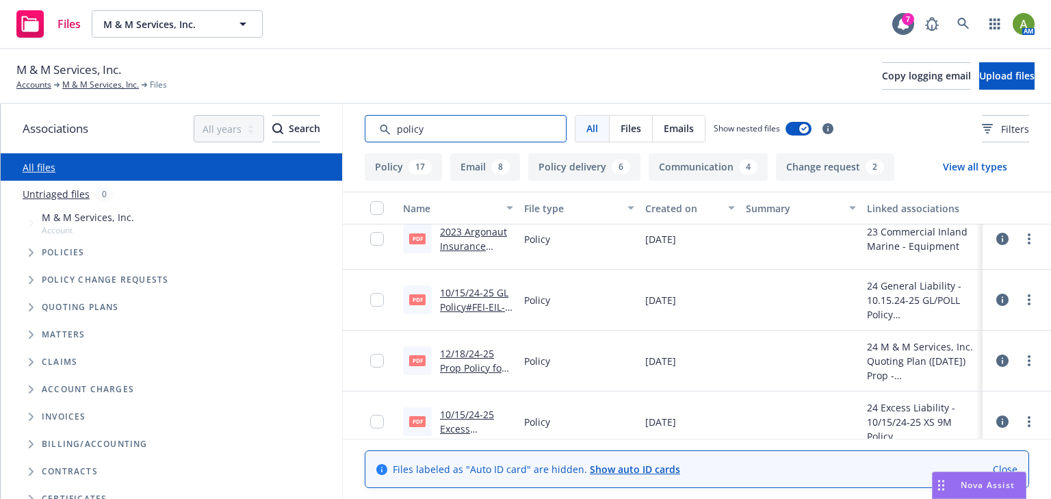
scroll to position [493, 0]
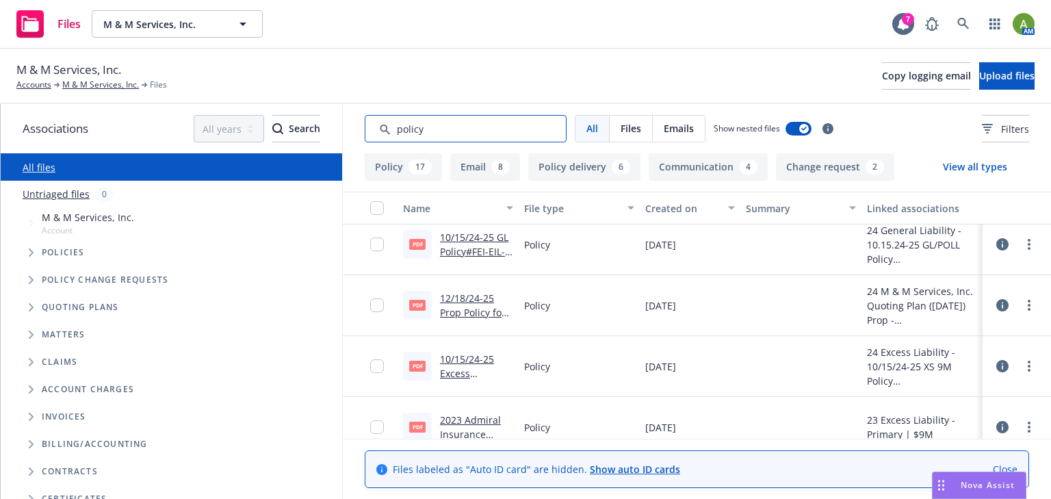
type input "policy"
click at [468, 311] on link "12/18/24-25 Prop Policy for [STREET_ADDRESS]pdf" at bounding box center [476, 319] width 73 height 56
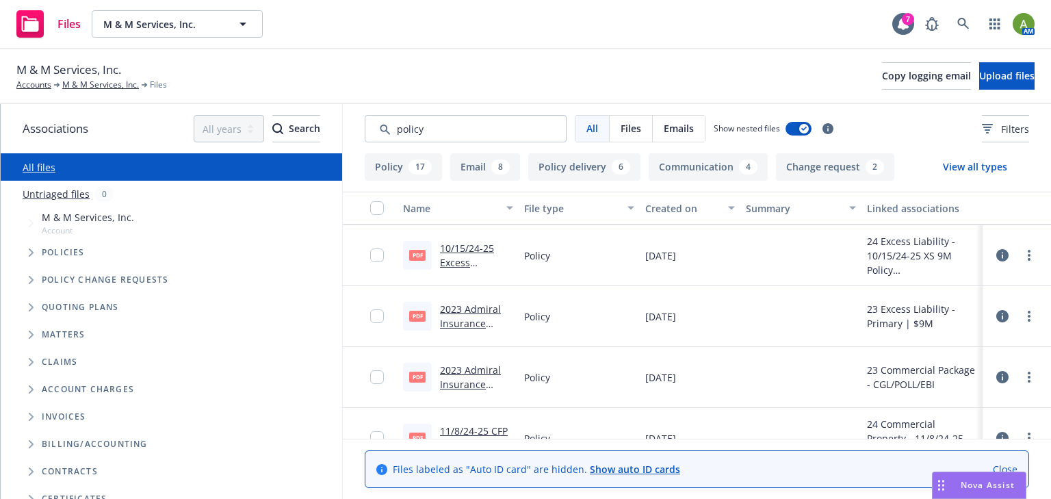
scroll to position [657, 0]
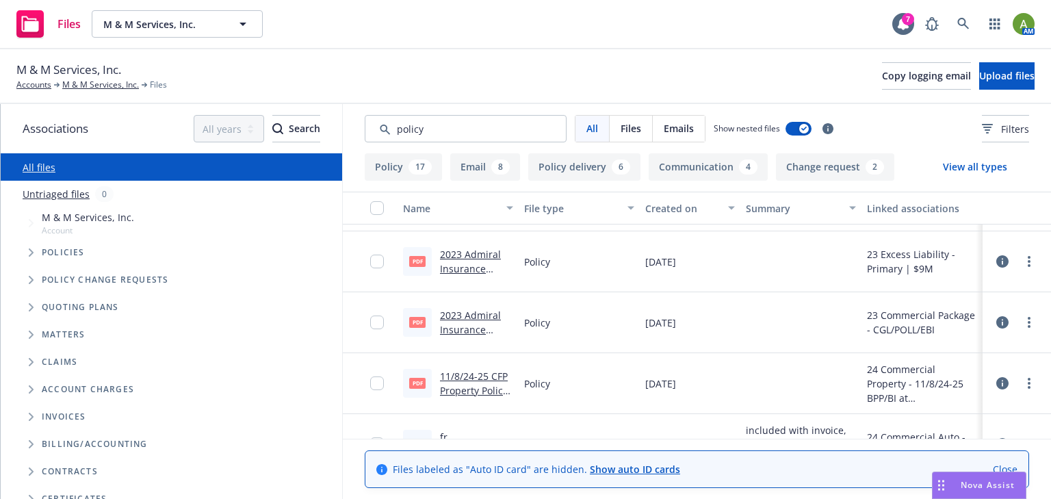
click at [458, 377] on link "11/8/24-25 CFP Property Policy (BPP/BI at [STREET_ADDRESS]).pdf" at bounding box center [476, 404] width 73 height 70
